Goal: Information Seeking & Learning: Compare options

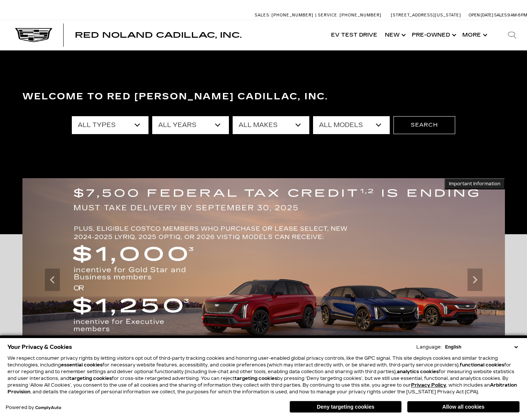
click at [104, 122] on select "All Types New Used Certified Used Demo" at bounding box center [110, 125] width 77 height 18
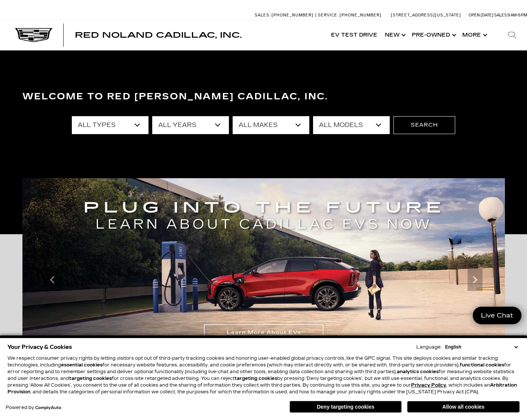
select select "New"
click at [72, 116] on select "All Types New Used Certified Used Demo" at bounding box center [110, 125] width 77 height 18
click at [182, 132] on select "All Years 2026 2025 2024" at bounding box center [190, 125] width 77 height 18
click at [181, 129] on select "All Years 2026 2025 2024" at bounding box center [190, 125] width 77 height 18
select select "2026"
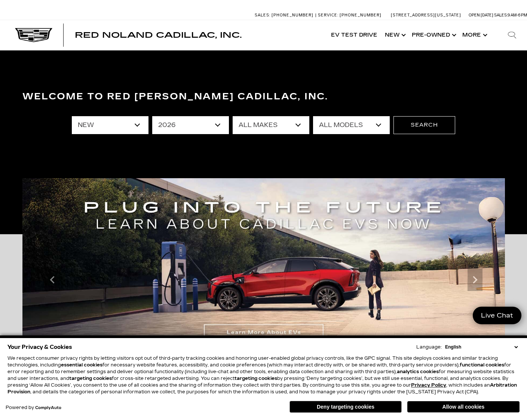
click at [152, 116] on select "All Years 2026 2025 2024" at bounding box center [190, 125] width 77 height 18
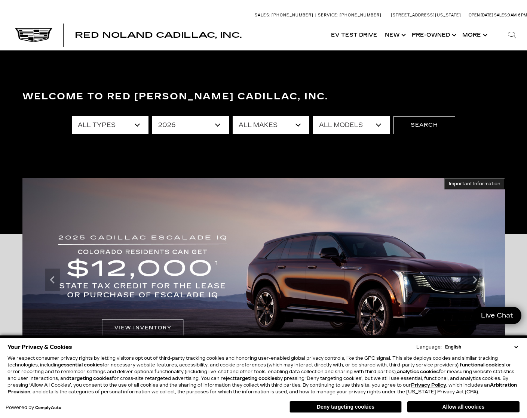
click at [269, 129] on select "All Makes Cadillac" at bounding box center [270, 125] width 77 height 18
select select "Cadillac"
click at [232, 116] on select "All Makes Cadillac" at bounding box center [270, 125] width 77 height 18
click at [324, 129] on select "All Models Escalade Escalade ESV ESCALADE IQ ESCALADE IQL LYRIQ VISTIQ" at bounding box center [351, 125] width 77 height 18
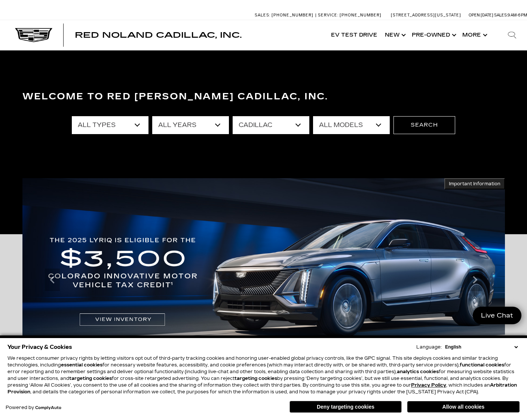
click at [195, 123] on select "All Years 2026" at bounding box center [190, 125] width 77 height 18
select select "Filter by year"
click at [152, 116] on select "All Years 2026" at bounding box center [190, 125] width 77 height 18
click at [357, 130] on select "All Models CT4 Escalade Escalade ESV ESCALADE IQ ESCALADE IQL LYRIQ OPTIQ VISTI…" at bounding box center [351, 125] width 77 height 18
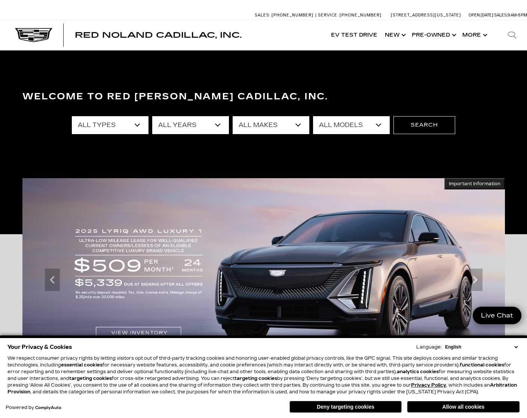
click at [167, 165] on div "Welcome to Red [PERSON_NAME] Cadillac, Inc. All Types New All Years 2026 2025 2…" at bounding box center [263, 142] width 527 height 112
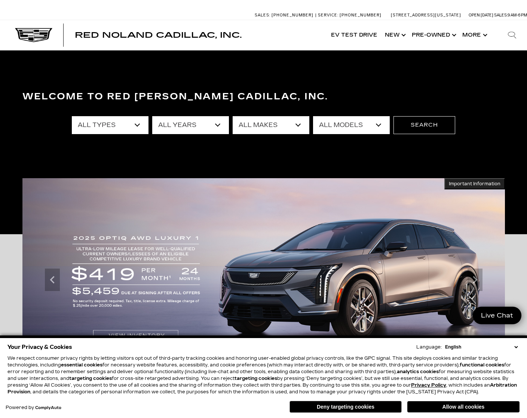
click at [204, 124] on select "All Years 2026 2025 2024" at bounding box center [190, 125] width 77 height 18
click at [244, 82] on section "Welcome to Red [PERSON_NAME] Cadillac, Inc. All Types New All Years 2026 2025 2…" at bounding box center [263, 142] width 527 height 184
click at [367, 131] on select "All Models CT4 Escalade Escalade ESV ESCALADE IQ ESCALADE IQL LYRIQ OPTIQ VISTI…" at bounding box center [351, 125] width 77 height 18
